Goal: Task Accomplishment & Management: Use online tool/utility

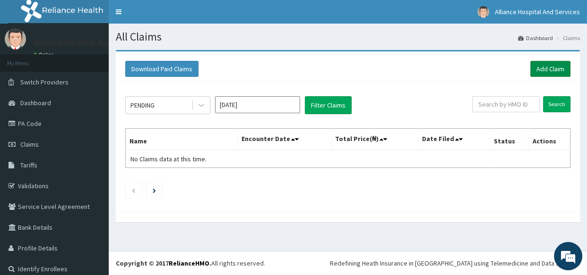
click at [540, 67] on link "Add Claim" at bounding box center [550, 69] width 40 height 16
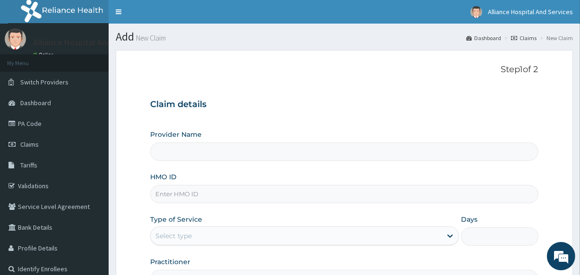
type input "Alliance Clinics and Services- area 11"
